Goal: Obtain resource: Download file/media

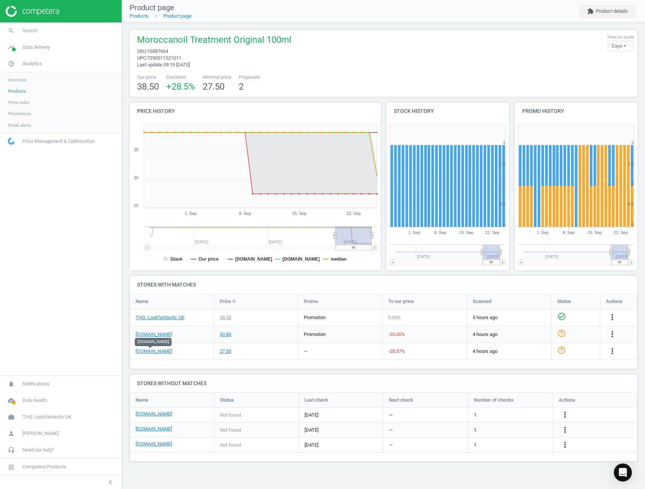
drag, startPoint x: 34, startPoint y: 92, endPoint x: 71, endPoint y: 92, distance: 37.5
click at [34, 92] on link "Products" at bounding box center [61, 91] width 122 height 11
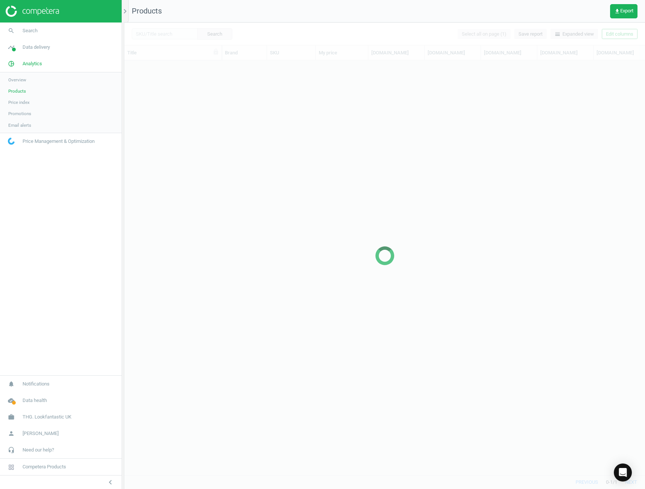
scroll to position [403, 515]
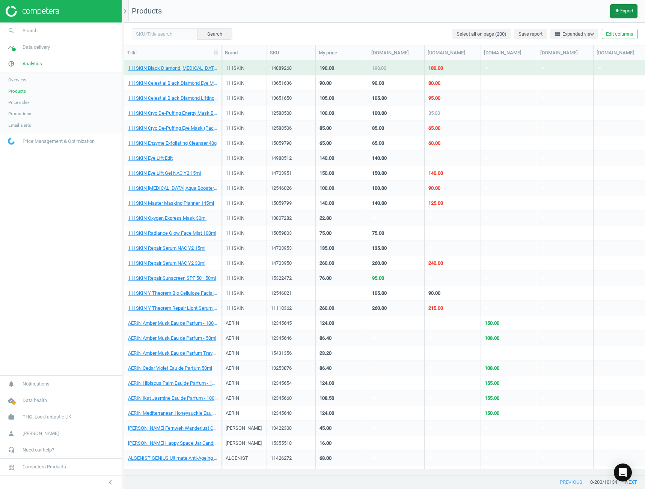
click at [629, 15] on button "get_app Export" at bounding box center [623, 11] width 27 height 14
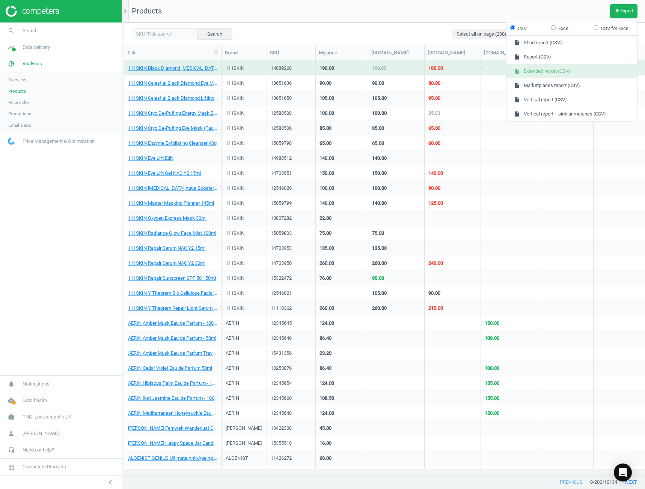
click at [584, 68] on button "insert_drive_file Extended report (CSV)" at bounding box center [571, 71] width 131 height 14
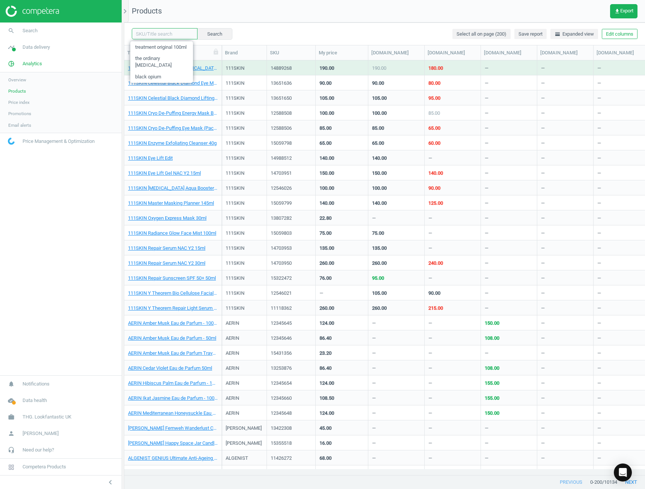
click at [147, 29] on input "text" at bounding box center [165, 33] width 66 height 11
type input "the ordinary [MEDICAL_DATA]"
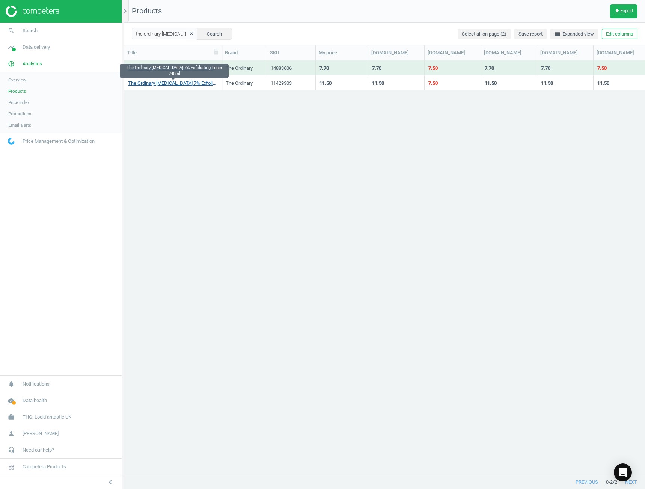
click at [190, 82] on link "The Ordinary [MEDICAL_DATA] 7% Exfoliating Toner 240ml" at bounding box center [173, 83] width 90 height 7
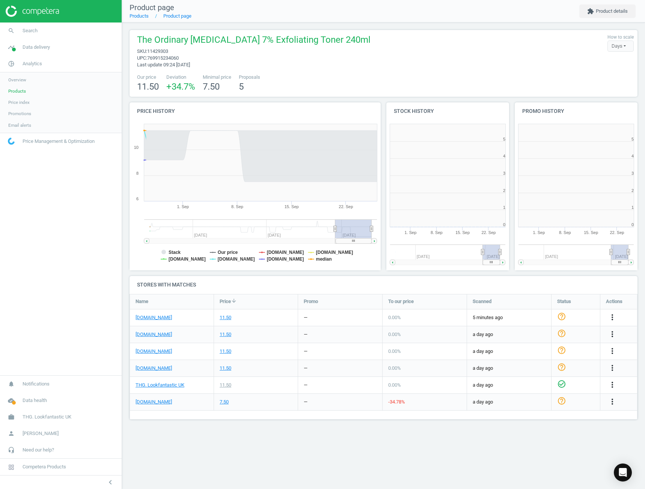
scroll to position [163, 136]
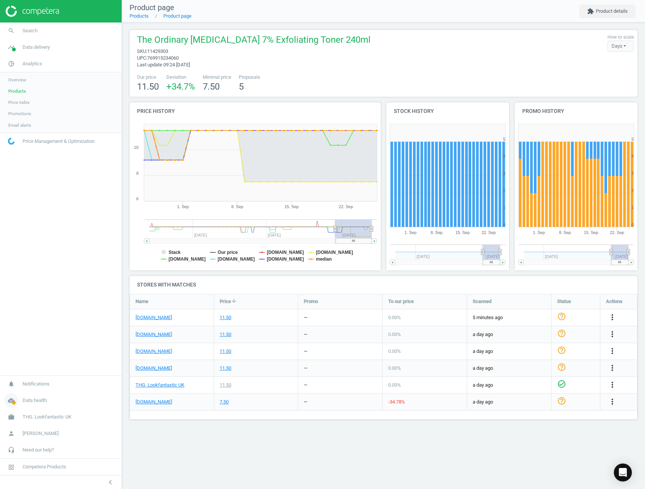
click at [42, 404] on span "Data health" at bounding box center [35, 400] width 24 height 7
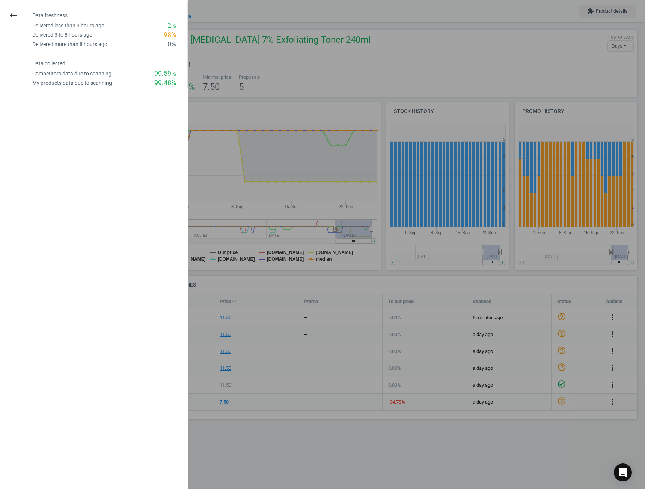
click at [419, 113] on div at bounding box center [322, 244] width 645 height 489
